Goal: Task Accomplishment & Management: Manage account settings

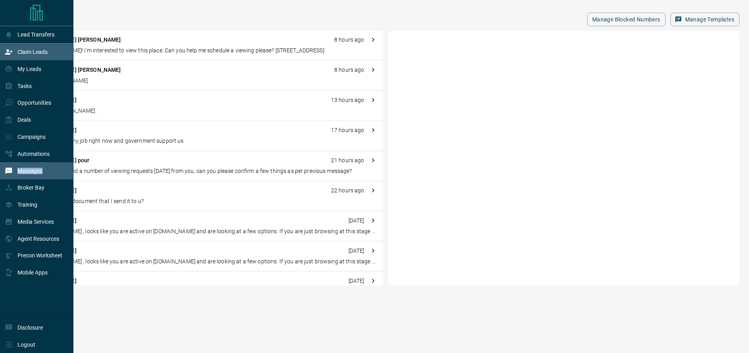
click at [41, 52] on p "Claim Leads" at bounding box center [32, 52] width 30 height 6
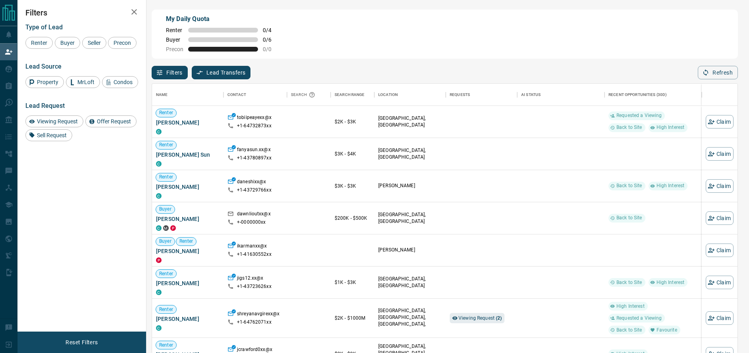
scroll to position [71, 0]
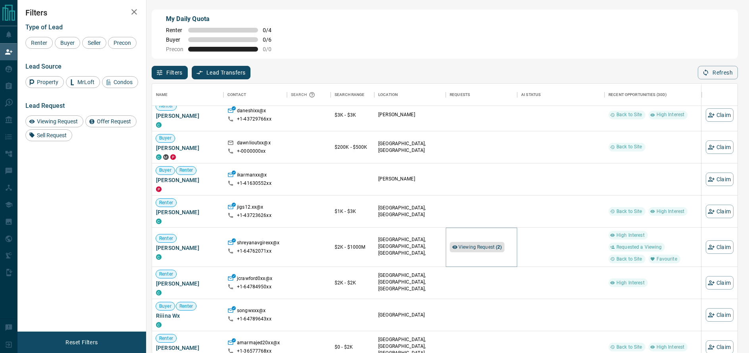
click at [470, 246] on span "Viewing Request ( 2 )" at bounding box center [480, 248] width 44 height 6
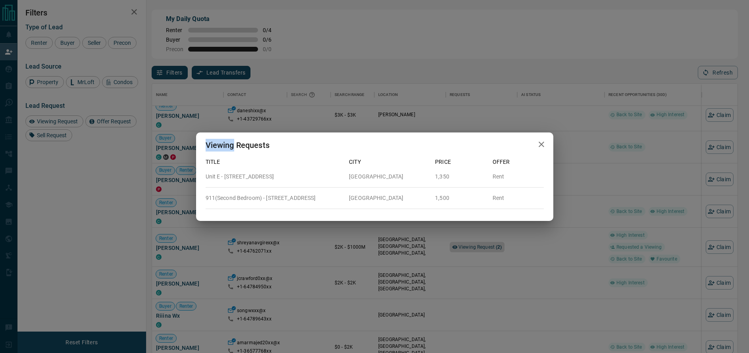
click at [470, 246] on div "Viewing Requests Title City Price Offer Unit E - [STREET_ADDRESS][GEOGRAPHIC_DA…" at bounding box center [374, 176] width 749 height 353
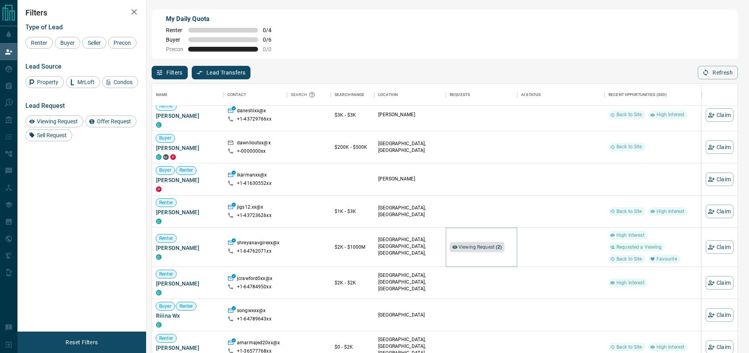
click at [471, 247] on span "Viewing Request ( 2 )" at bounding box center [480, 248] width 44 height 6
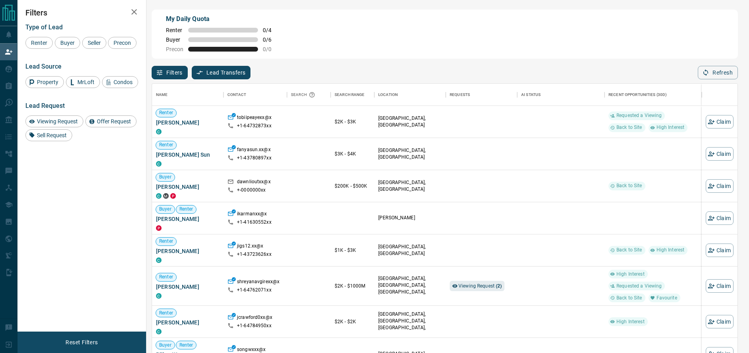
scroll to position [270, 586]
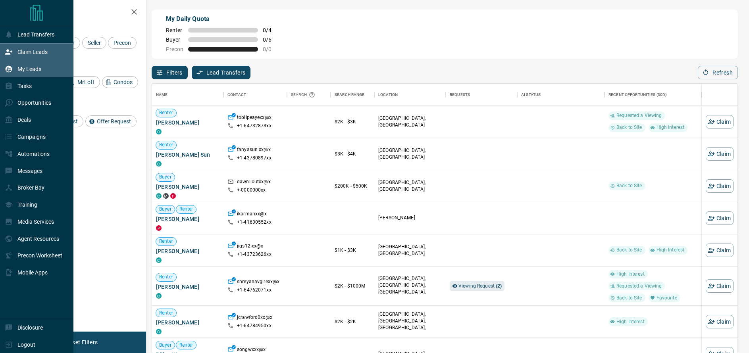
click at [14, 68] on div "My Leads" at bounding box center [23, 68] width 37 height 13
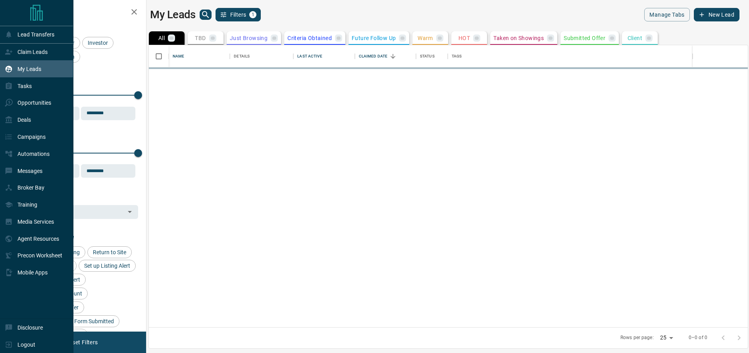
scroll to position [282, 599]
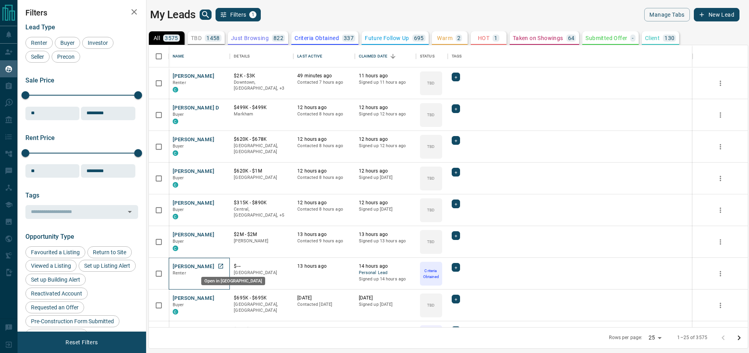
click at [222, 263] on icon "Open in New Tab" at bounding box center [221, 266] width 6 height 6
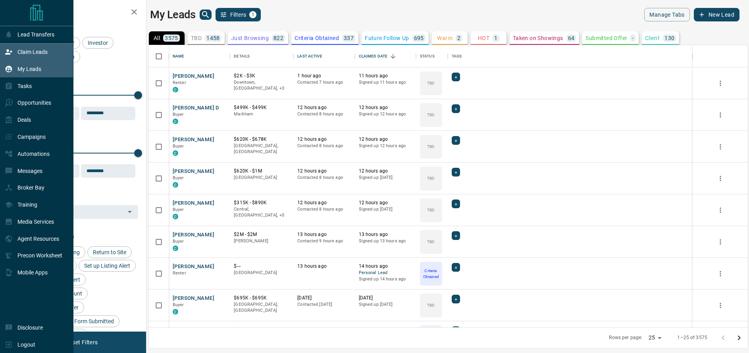
click at [34, 48] on div "Claim Leads" at bounding box center [26, 52] width 43 height 13
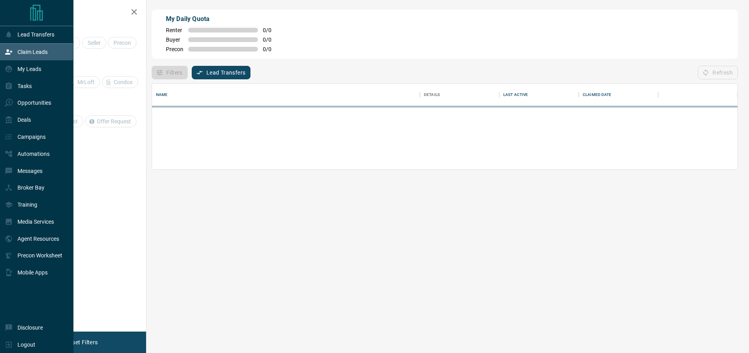
click at [34, 48] on div "Claim Leads" at bounding box center [26, 52] width 43 height 13
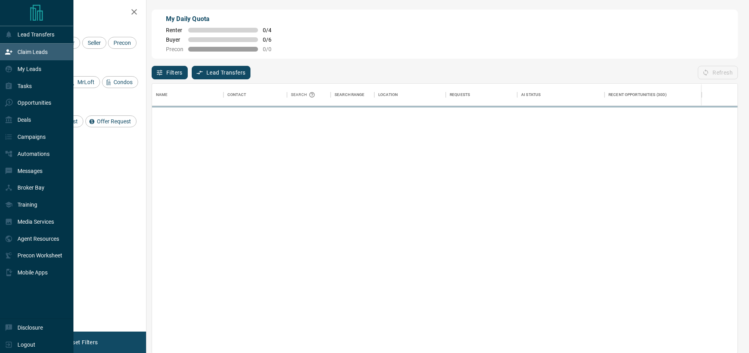
scroll to position [0, 0]
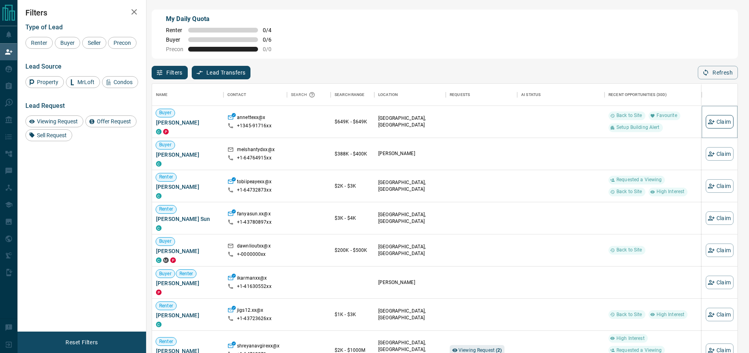
click at [718, 122] on button "Claim" at bounding box center [720, 121] width 28 height 13
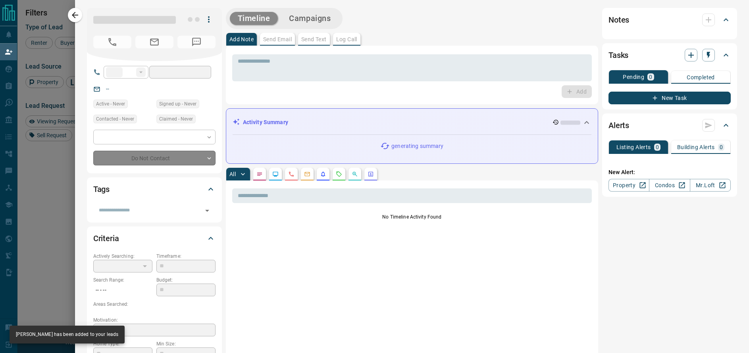
type input "*****"
type input "**********"
type input "**"
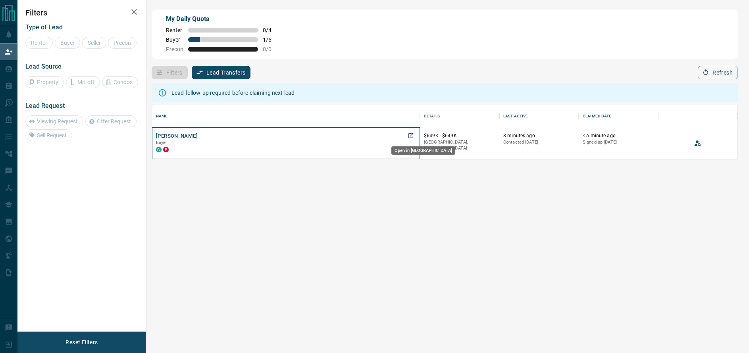
click at [413, 136] on icon "Open in New Tab" at bounding box center [410, 135] width 5 height 5
